Goal: Information Seeking & Learning: Learn about a topic

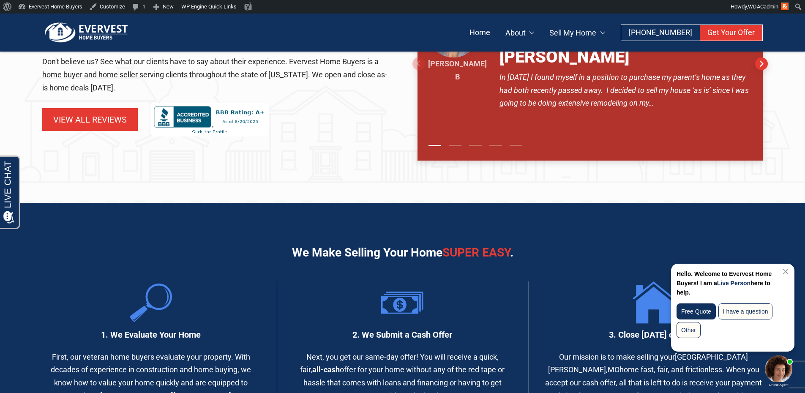
scroll to position [516, 0]
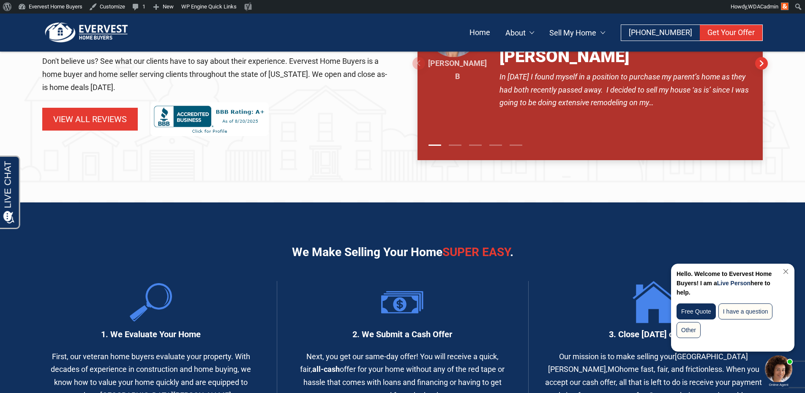
click at [235, 57] on p "Don't believe us? See what our clients have to say about their experience. Ever…" at bounding box center [215, 74] width 346 height 39
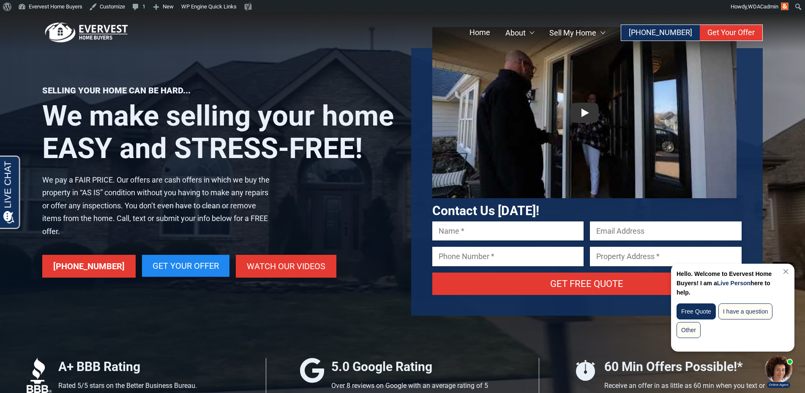
scroll to position [0, 0]
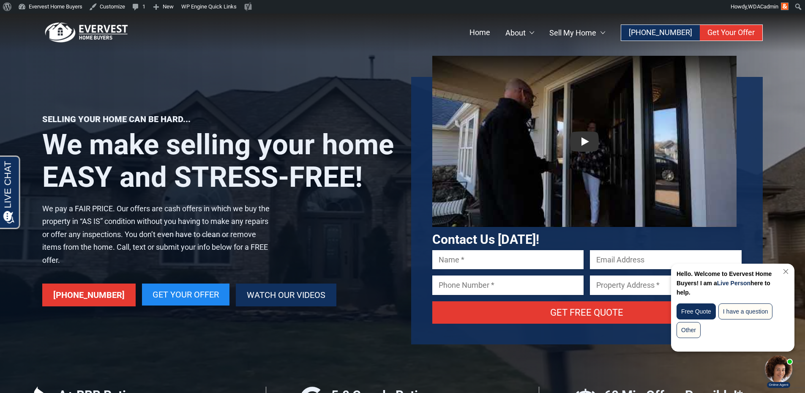
click at [261, 293] on link "Watch Our Videos" at bounding box center [286, 294] width 101 height 23
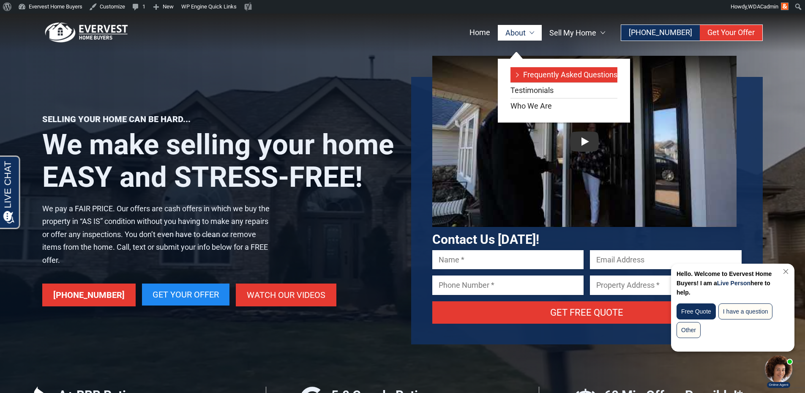
click at [545, 77] on link "Frequently Asked Questions" at bounding box center [563, 74] width 107 height 15
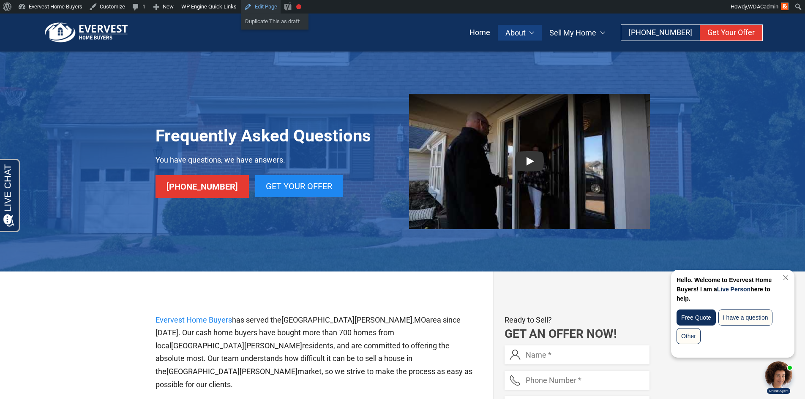
click at [264, 5] on link "Edit Page" at bounding box center [261, 7] width 40 height 14
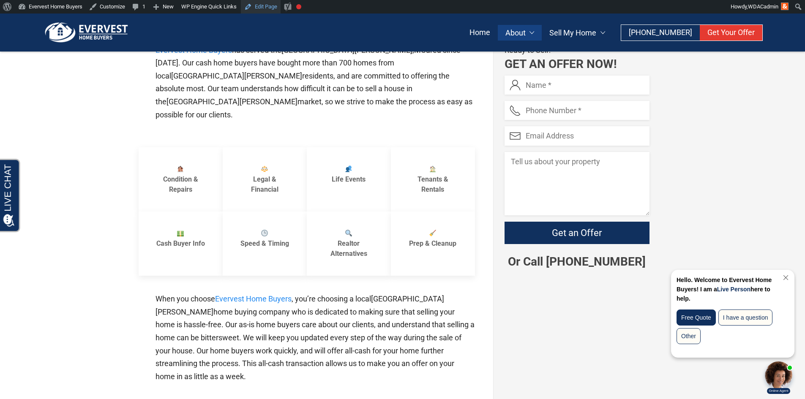
scroll to position [1, 0]
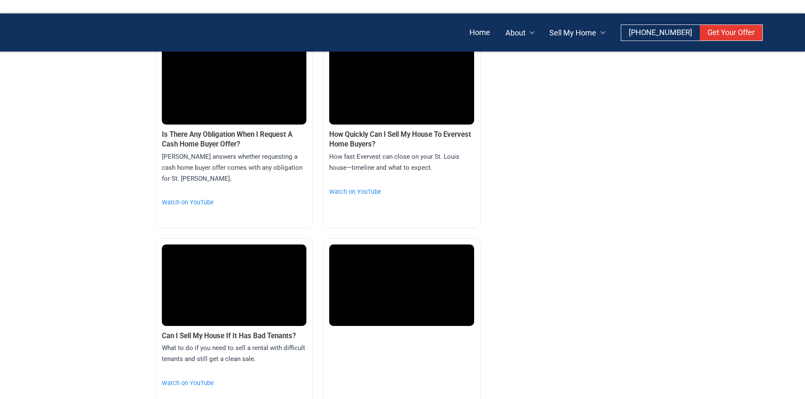
scroll to position [353, 0]
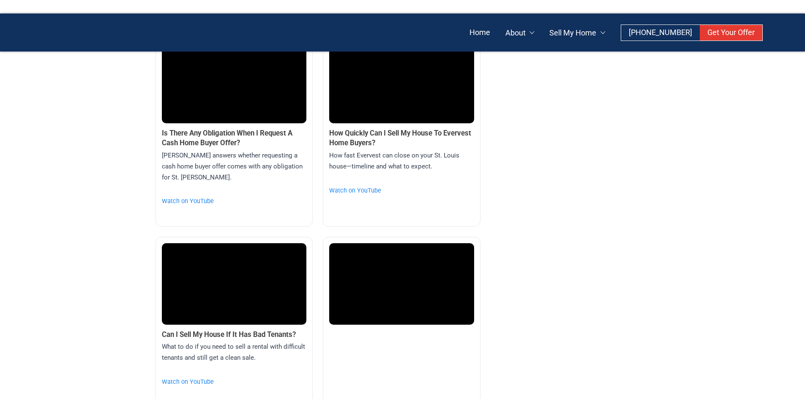
click at [126, 189] on section "Is There Any Obligation When I Request A Cash Home Buyer Offer? [PERSON_NAME] a…" at bounding box center [402, 222] width 805 height 456
click at [59, 146] on section "Is There Any Obligation When I Request A Cash Home Buyer Offer? Scott Dolson an…" at bounding box center [402, 222] width 805 height 456
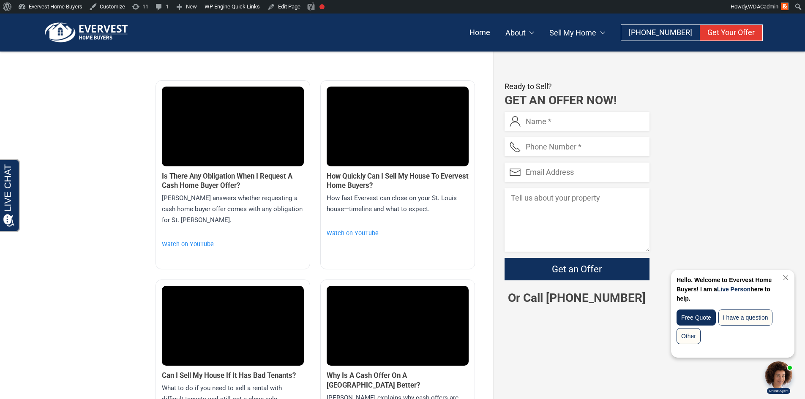
scroll to position [234, 0]
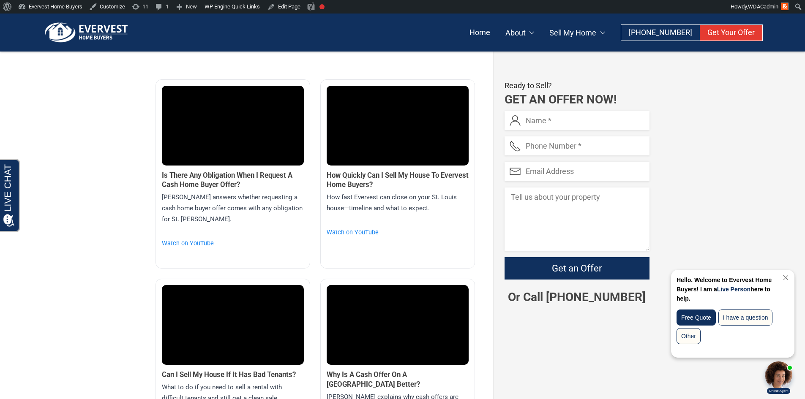
click at [48, 139] on section "Is There Any Obligation When I Request A Cash Home Buyer Offer? Scott Dolson an…" at bounding box center [402, 279] width 805 height 485
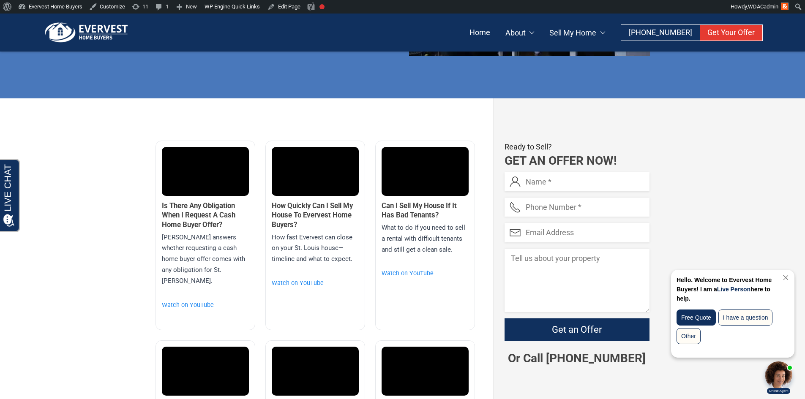
scroll to position [174, 0]
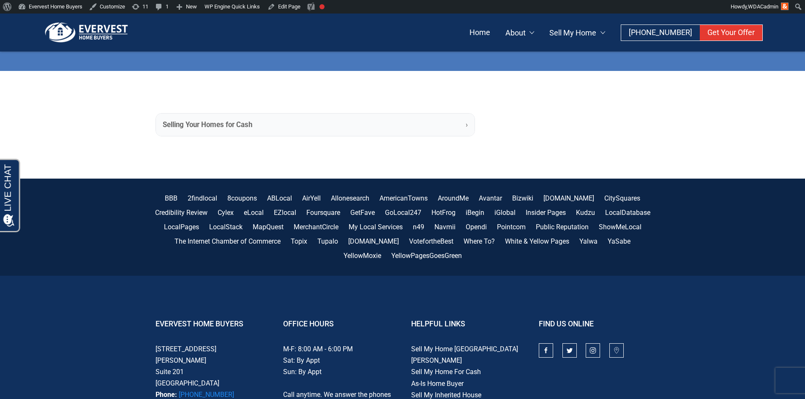
click at [194, 126] on b "Selling Your Homes for Cash" at bounding box center [208, 125] width 90 height 11
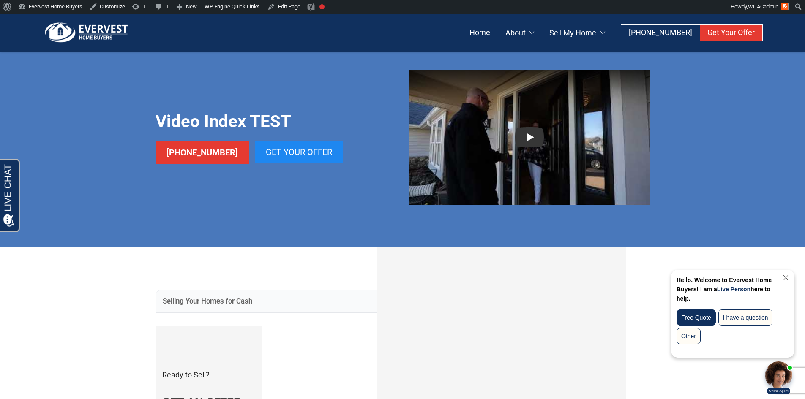
scroll to position [24, 0]
click at [201, 304] on b "Selling Your Homes for Cash" at bounding box center [208, 302] width 90 height 11
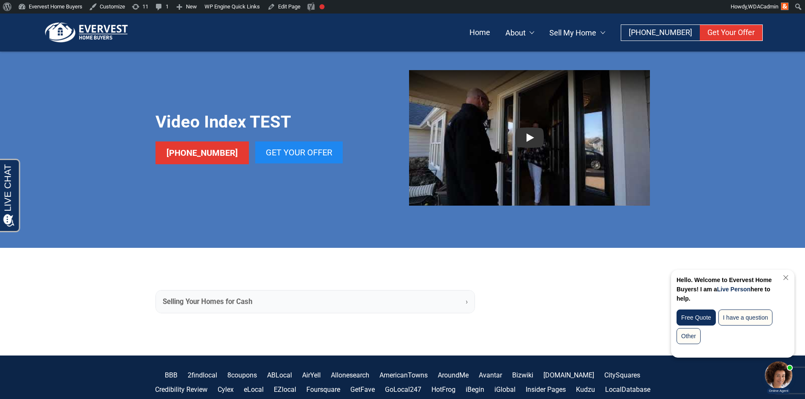
click at [201, 304] on b "Selling Your Homes for Cash" at bounding box center [208, 302] width 90 height 11
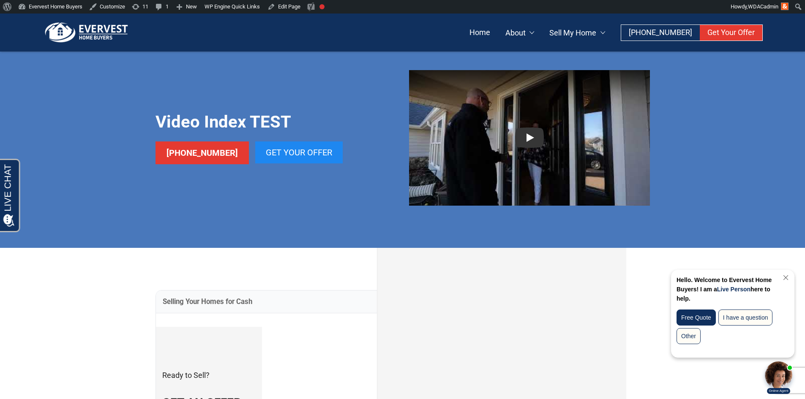
click at [36, 138] on div "Video Index TEST (314) 730-0366 Get Your Offer" at bounding box center [402, 138] width 805 height 220
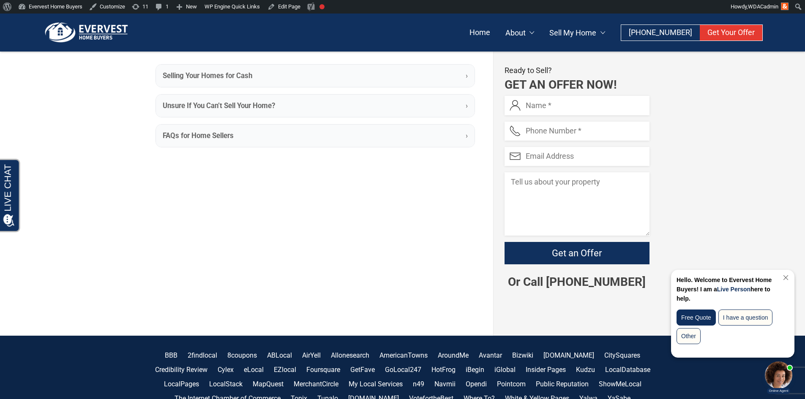
click at [177, 106] on b "Unsure If You Can’t Sell Your Home?" at bounding box center [219, 106] width 112 height 11
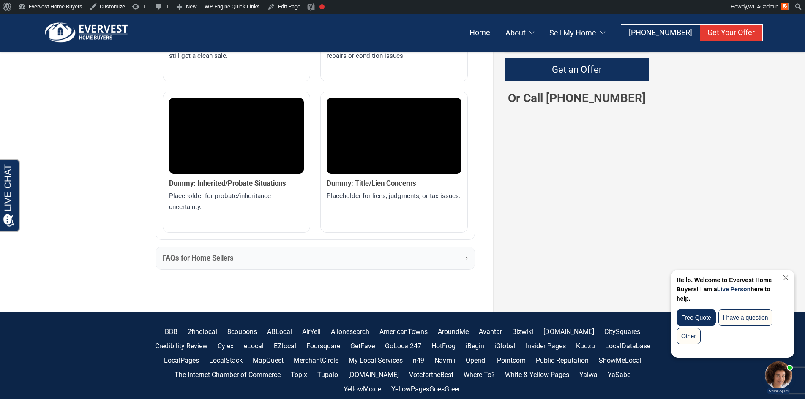
scroll to position [434, 0]
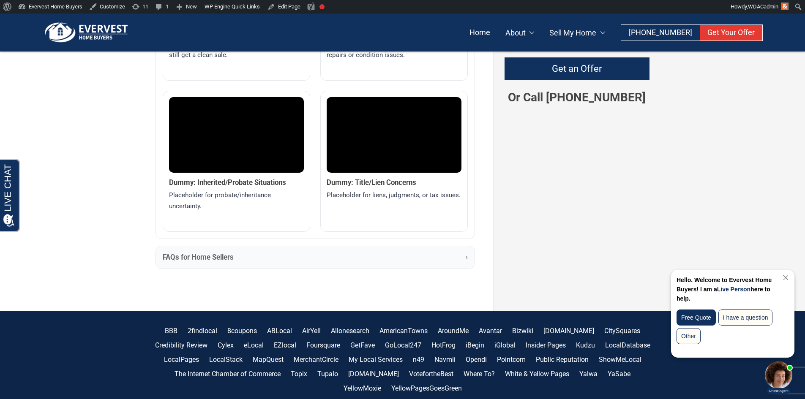
click at [185, 262] on b "FAQs for Home Sellers" at bounding box center [198, 257] width 71 height 11
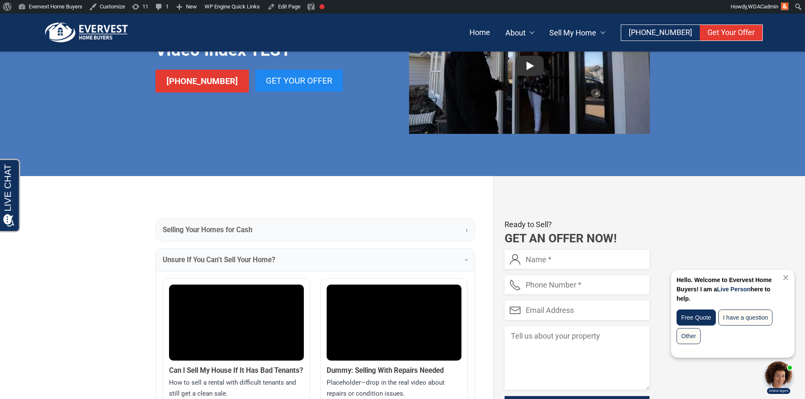
scroll to position [96, 0]
click at [50, 138] on div "Video Index TEST (314) 730-0366 Get Your Offer" at bounding box center [402, 66] width 805 height 220
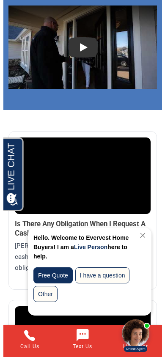
scroll to position [372, 0]
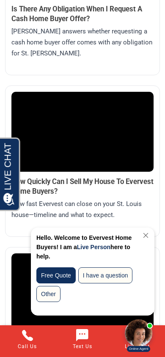
click at [146, 235] on link "Close Chat" at bounding box center [144, 235] width 11 height 6
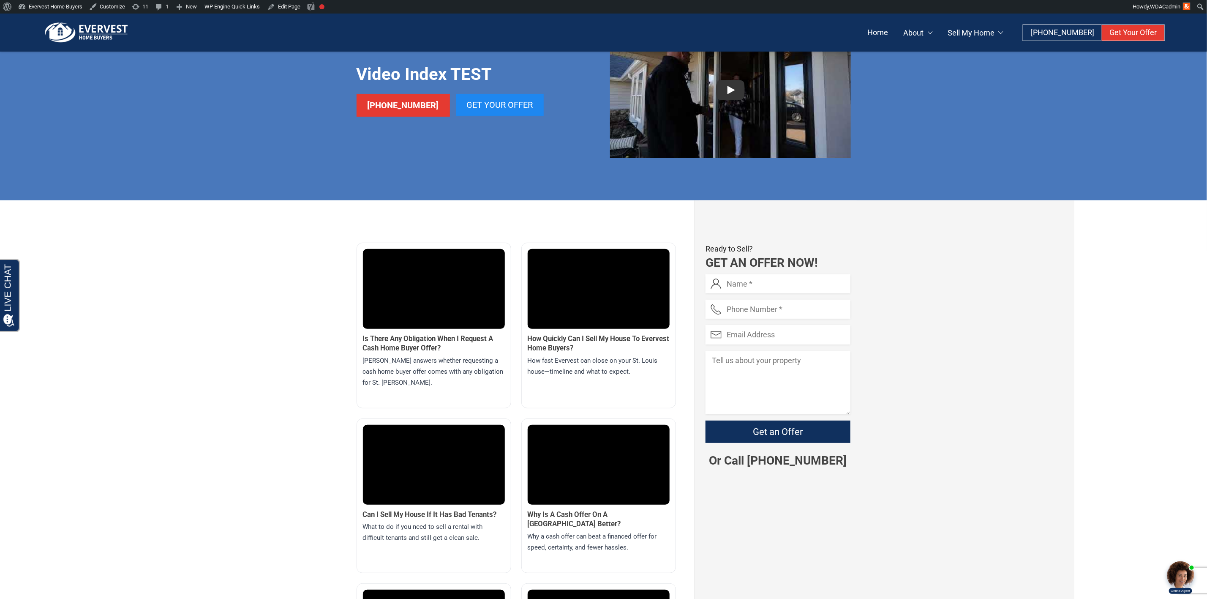
scroll to position [71, 0]
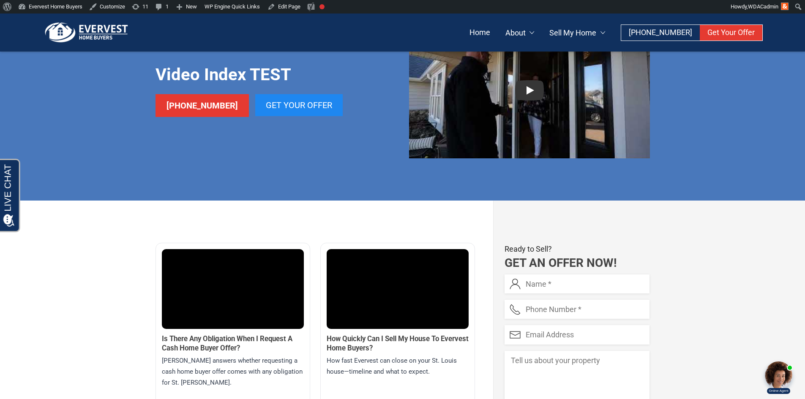
drag, startPoint x: 241, startPoint y: 253, endPoint x: 161, endPoint y: 169, distance: 116.5
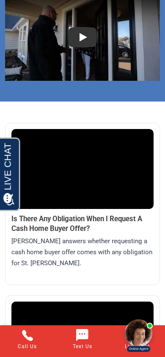
scroll to position [163, 0]
